Goal: Find specific page/section: Find specific page/section

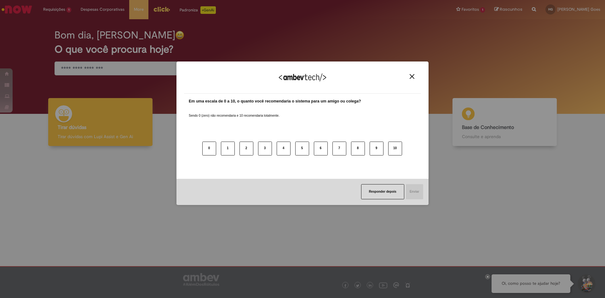
click at [415, 78] on button "Close" at bounding box center [412, 76] width 9 height 5
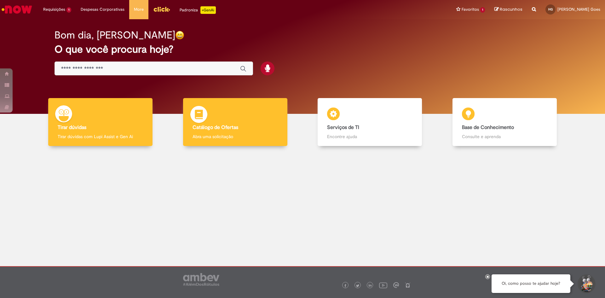
click at [246, 123] on div "Catálogo de Ofertas Catálogo de Ofertas Abra uma solicitação" at bounding box center [235, 122] width 104 height 48
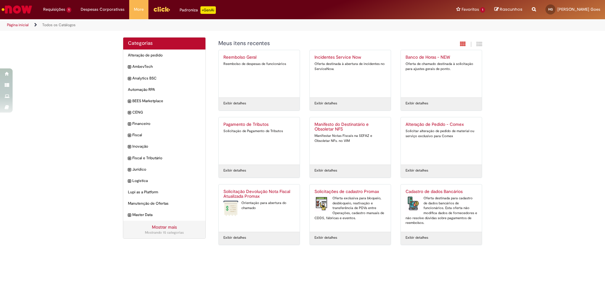
click at [532, 10] on icon "Search from all sources" at bounding box center [534, 5] width 4 height 11
click at [523, 11] on input "text" at bounding box center [521, 9] width 29 height 11
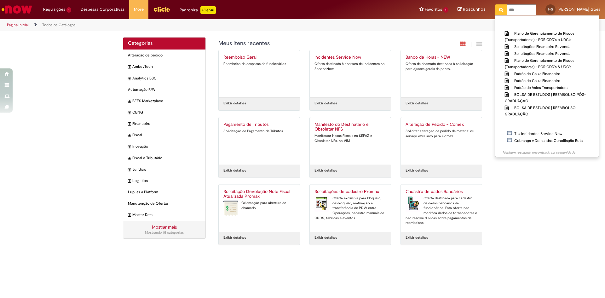
type input "***"
click at [547, 161] on div "Categorias Alteração de pedido Itens AmbevTech Itens Analytics BSC Itens Automa…" at bounding box center [302, 144] width 605 height 214
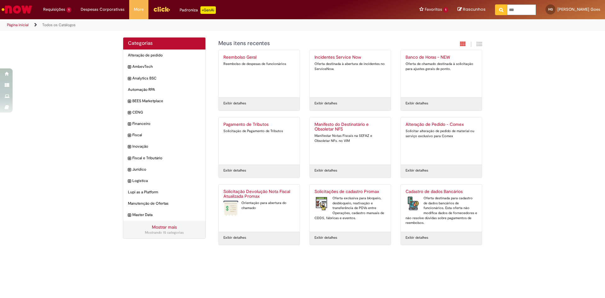
click at [163, 227] on link "Mostrar mais" at bounding box center [164, 227] width 25 height 6
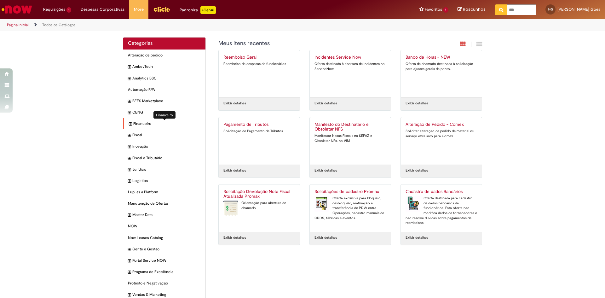
click at [139, 124] on span "Financeiro Itens" at bounding box center [166, 123] width 67 height 5
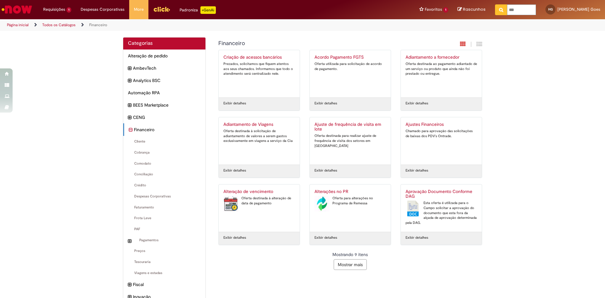
click at [26, 26] on link "Página inicial" at bounding box center [18, 24] width 22 height 5
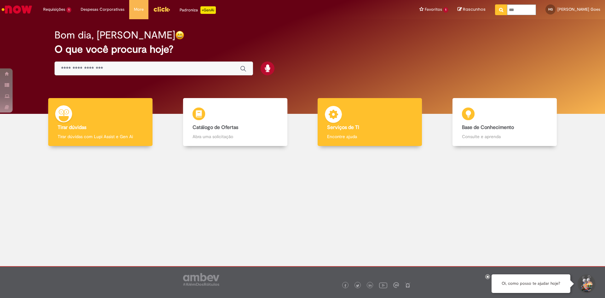
click at [356, 103] on div "Serviços de TI Serviços de TI Encontre ajuda" at bounding box center [370, 122] width 104 height 48
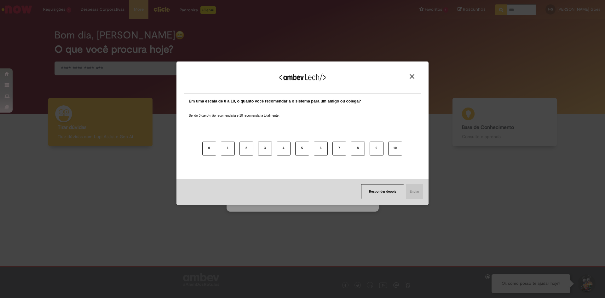
click at [413, 77] on img "Close" at bounding box center [412, 76] width 5 height 5
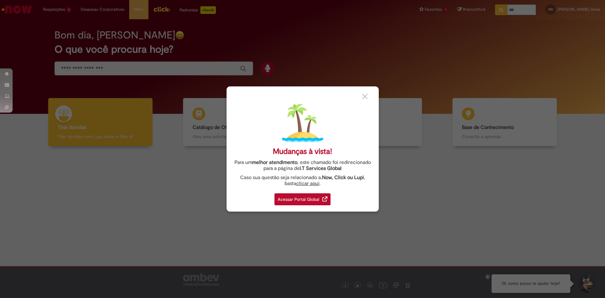
click at [312, 201] on div "Acessar Portal Global" at bounding box center [303, 199] width 56 height 12
